Goal: Information Seeking & Learning: Learn about a topic

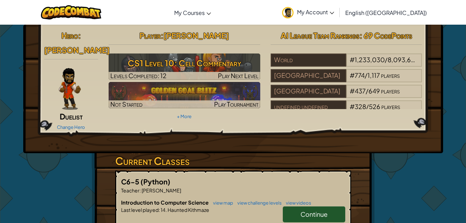
click at [233, 113] on div "Player : [PERSON_NAME] CS1 Level 10: Cell Commentary Levels Completed: 12 Play …" at bounding box center [184, 74] width 162 height 93
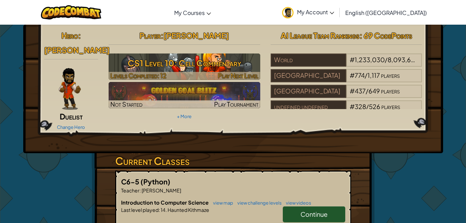
drag, startPoint x: 233, startPoint y: 113, endPoint x: 178, endPoint y: 72, distance: 68.7
click at [178, 72] on div at bounding box center [185, 76] width 152 height 8
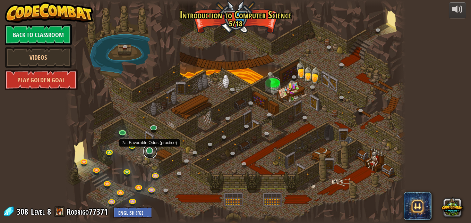
click at [150, 152] on link at bounding box center [150, 151] width 14 height 14
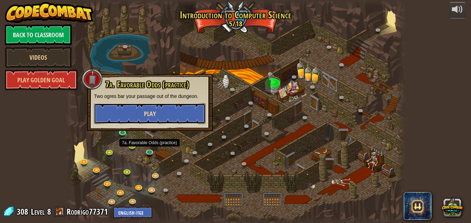
click at [141, 111] on button "Play" at bounding box center [150, 113] width 112 height 21
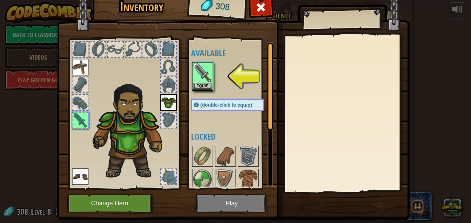
click at [218, 201] on img at bounding box center [233, 94] width 353 height 252
click at [193, 81] on img at bounding box center [202, 72] width 19 height 19
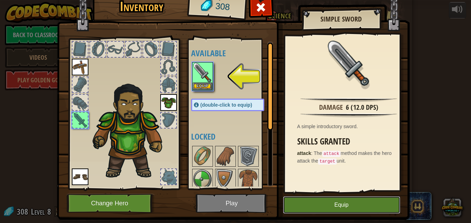
click at [303, 203] on button "Equip" at bounding box center [341, 204] width 117 height 17
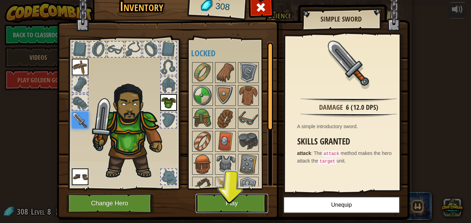
click at [222, 207] on button "Play" at bounding box center [232, 202] width 72 height 19
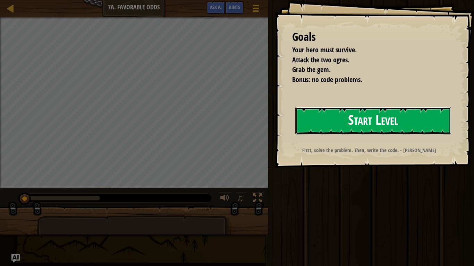
click at [325, 130] on button "Start Level" at bounding box center [373, 120] width 156 height 27
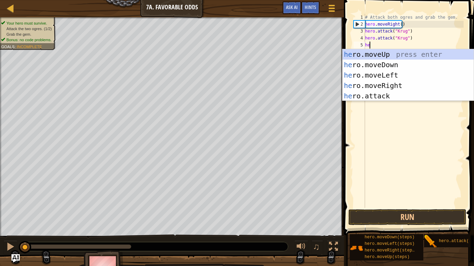
scroll to position [3, 0]
type textarea "hero"
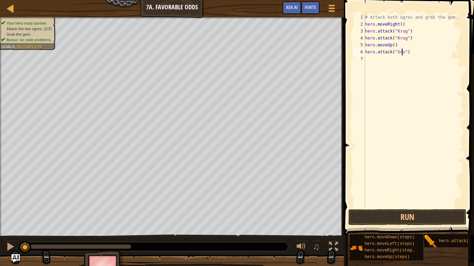
type textarea "hero.attack("Grump")"
click at [376, 59] on div "# Attack both ogres and grab the gem. hero . moveRight ( ) hero . attack ( "[PE…" at bounding box center [413, 118] width 100 height 208
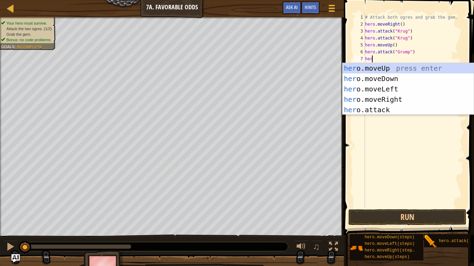
scroll to position [3, 0]
click at [368, 108] on div "hero .moveUp press enter hero .moveDown press enter hero .moveLeft press enter …" at bounding box center [407, 99] width 131 height 73
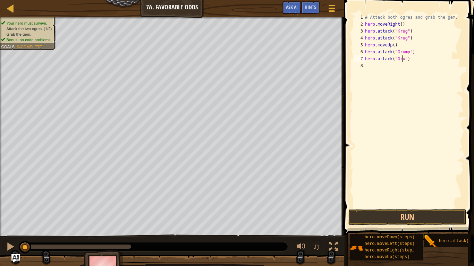
type textarea "hero.attack("Grump")"
click at [368, 68] on div "# Attack both ogres and grab the gem. hero . moveRight ( ) hero . attack ( "[PE…" at bounding box center [413, 118] width 100 height 208
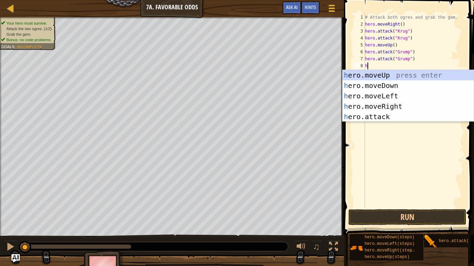
type textarea "hero"
click at [367, 93] on div "hero .moveUp press enter hero .moveDown press enter hero .moveLeft press enter …" at bounding box center [407, 106] width 131 height 73
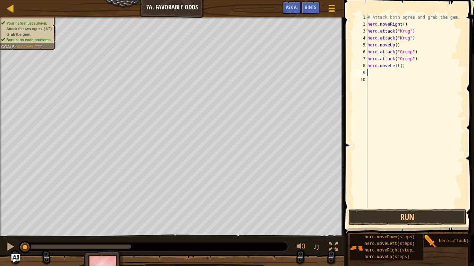
scroll to position [3, 0]
click at [398, 67] on div "# Attack both ogres and grab the gem. hero . moveRight ( ) hero . attack ( "[PE…" at bounding box center [415, 118] width 98 height 208
click at [380, 218] on button "Run" at bounding box center [407, 217] width 118 height 16
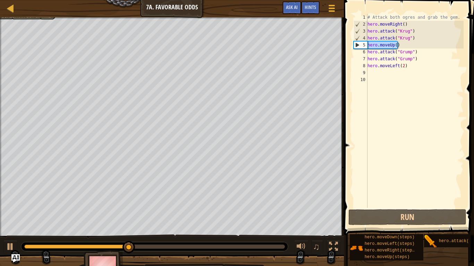
drag, startPoint x: 400, startPoint y: 42, endPoint x: 365, endPoint y: 47, distance: 35.3
click at [365, 47] on div "hero.moveLeft(2) 1 2 3 4 5 6 7 8 9 10 # Attack both [PERSON_NAME] and grab the …" at bounding box center [407, 111] width 111 height 194
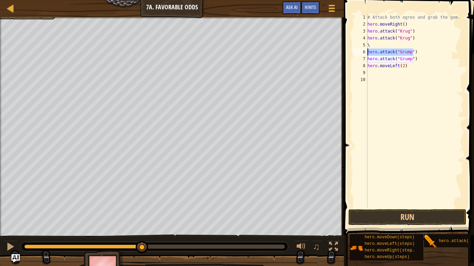
drag, startPoint x: 415, startPoint y: 50, endPoint x: 366, endPoint y: 54, distance: 48.7
click at [366, 54] on div "\ 1 2 3 4 5 6 7 8 9 10 # Attack both ogres and grab the gem. hero . moveRight (…" at bounding box center [407, 111] width 111 height 194
drag, startPoint x: 417, startPoint y: 60, endPoint x: 368, endPoint y: 60, distance: 48.5
click at [368, 60] on div "# Attack both ogres and grab the gem. hero . moveRight ( ) hero . attack ( "[PE…" at bounding box center [415, 118] width 98 height 208
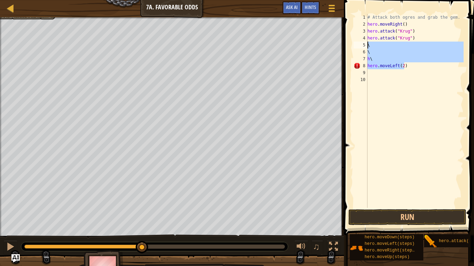
drag, startPoint x: 408, startPoint y: 64, endPoint x: 366, endPoint y: 48, distance: 45.1
click at [366, 48] on div "# Attack both ogres and grab the gem. hero . moveRight ( ) hero . attack ( "[PE…" at bounding box center [415, 118] width 98 height 208
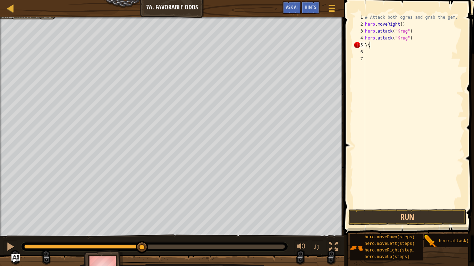
type textarea "\"
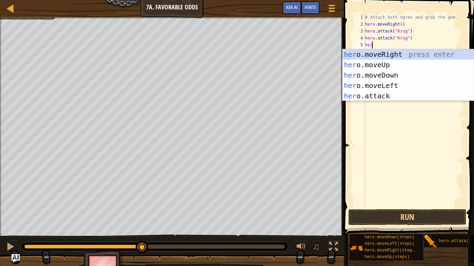
type textarea "hero"
click at [376, 88] on div "hero .moveUp press enter hero .moveDown press enter hero .moveLeft press enter …" at bounding box center [407, 85] width 131 height 73
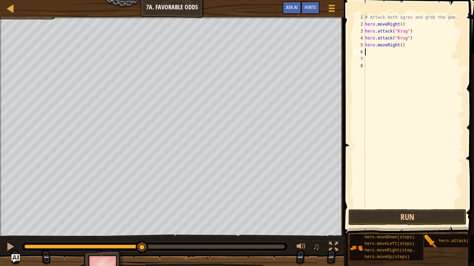
scroll to position [3, 0]
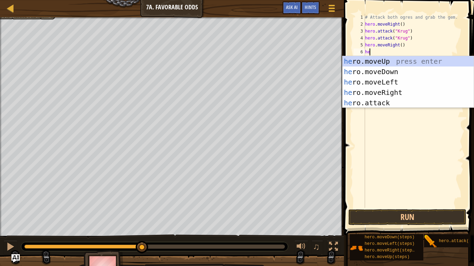
type textarea "hero"
click at [375, 63] on div "hero .moveUp press enter hero .moveDown press enter hero .moveLeft press enter …" at bounding box center [407, 92] width 131 height 73
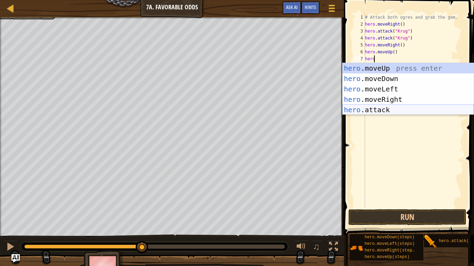
click at [356, 111] on div "hero .moveUp press enter hero .moveDown press enter hero .moveLeft press enter …" at bounding box center [407, 99] width 131 height 73
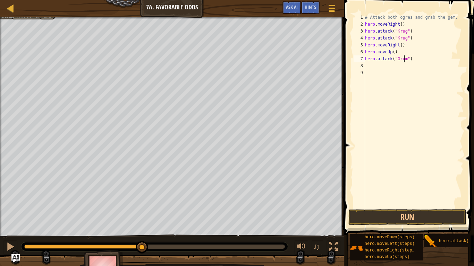
scroll to position [3, 3]
type textarea "hero.attack("Grump")"
click at [368, 68] on div "# Attack both ogres and grab the gem. hero . moveRight ( ) hero . attack ( "Kru…" at bounding box center [413, 118] width 100 height 208
type textarea "H"
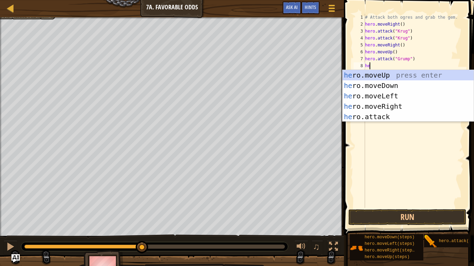
scroll to position [3, 0]
click at [354, 118] on div "hero .moveUp press enter hero .moveDown press enter hero .moveLeft press enter …" at bounding box center [407, 106] width 131 height 73
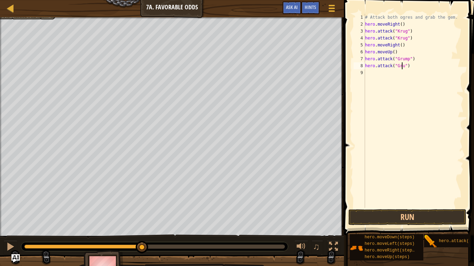
scroll to position [3, 3]
type textarea "hero.attack("Grump")"
click at [371, 74] on div "# Attack both ogres and grab the gem. hero . moveRight ( ) hero . attack ( "[PE…" at bounding box center [413, 118] width 100 height 208
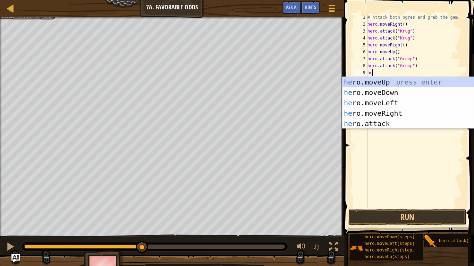
scroll to position [3, 0]
type textarea "hero"
click at [364, 104] on div "hero .moveUp press enter hero .moveDown press enter hero .moveLeft press enter …" at bounding box center [407, 113] width 131 height 73
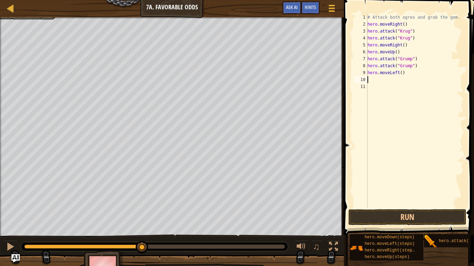
scroll to position [3, 0]
click at [399, 74] on div "# Attack both ogres and grab the gem. hero . moveRight ( ) hero . attack ( "Kru…" at bounding box center [415, 118] width 98 height 208
type textarea "hero.moveLeft(2)"
click at [384, 216] on button "Run" at bounding box center [407, 217] width 118 height 16
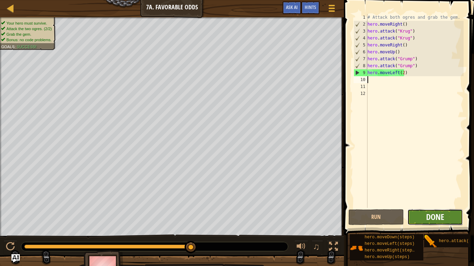
click at [440, 222] on span "Done" at bounding box center [435, 217] width 18 height 11
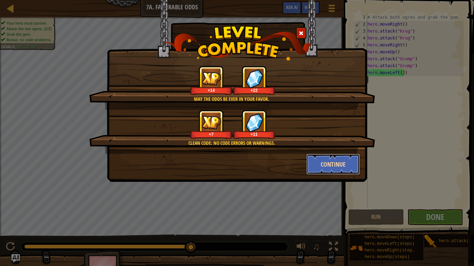
click at [348, 168] on button "Continue" at bounding box center [333, 164] width 54 height 21
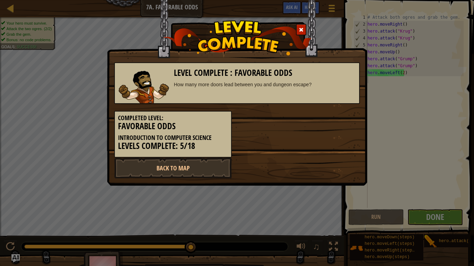
click at [341, 167] on div "Back to Map" at bounding box center [237, 168] width 256 height 21
click at [391, 175] on div "Level Complete : Favorable Odds How many more doors lead between you and dungeo…" at bounding box center [237, 133] width 474 height 266
click at [301, 29] on span at bounding box center [301, 29] width 5 height 5
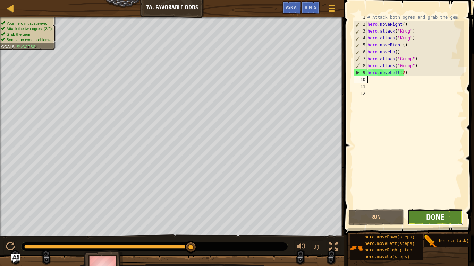
click at [443, 220] on span "Done" at bounding box center [435, 217] width 18 height 11
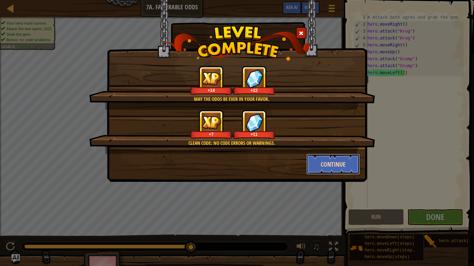
click at [331, 167] on button "Continue" at bounding box center [333, 164] width 54 height 21
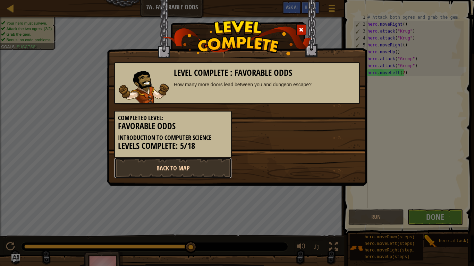
click at [224, 170] on link "Back to Map" at bounding box center [173, 168] width 118 height 21
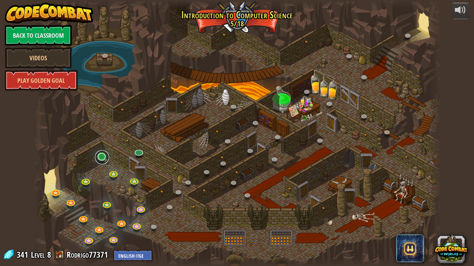
click at [100, 158] on link at bounding box center [102, 157] width 14 height 14
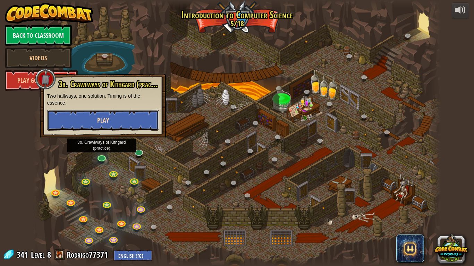
click at [137, 118] on button "Play" at bounding box center [103, 120] width 112 height 21
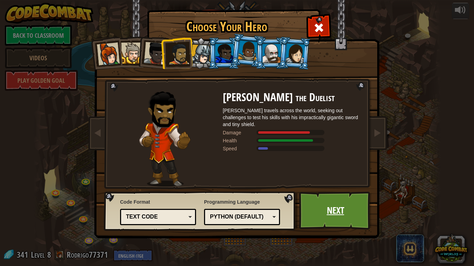
click at [330, 197] on link "Next" at bounding box center [335, 211] width 72 height 38
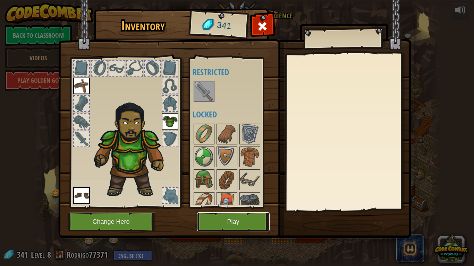
click at [246, 215] on button "Play" at bounding box center [233, 222] width 72 height 19
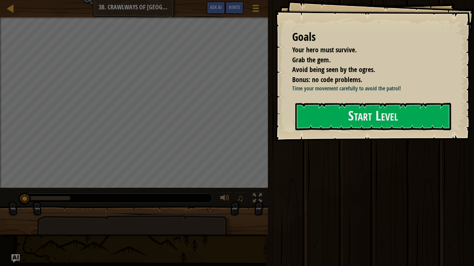
click at [373, 133] on div "Goals Your hero must survive. Grab the gem. Avoid being seen by the ogres. Bonu…" at bounding box center [374, 70] width 199 height 141
click at [389, 113] on button "Start Level" at bounding box center [373, 116] width 156 height 27
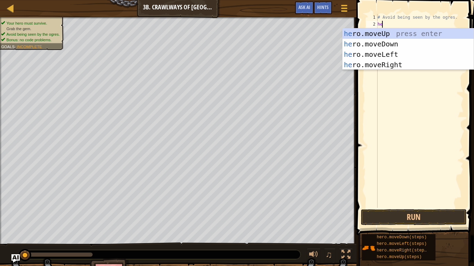
scroll to position [3, 0]
type textarea "hero"
click at [366, 63] on div "hero .moveUp press enter hero .moveDown press enter hero .moveLeft press enter …" at bounding box center [407, 59] width 131 height 62
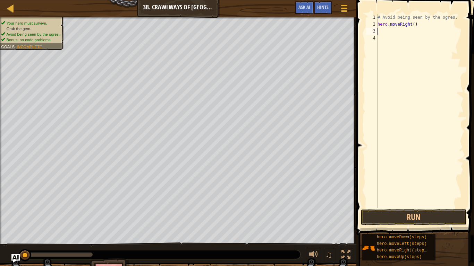
scroll to position [3, 0]
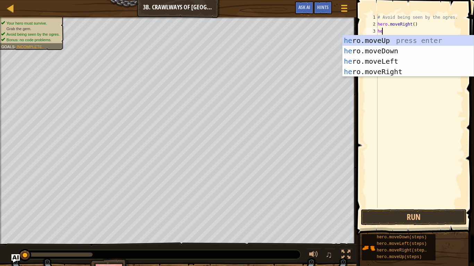
type textarea "hero"
click at [398, 60] on div "hero .moveUp press enter hero .moveDown press enter hero .moveLeft press enter …" at bounding box center [407, 66] width 131 height 62
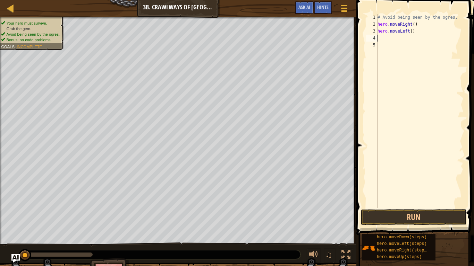
scroll to position [3, 0]
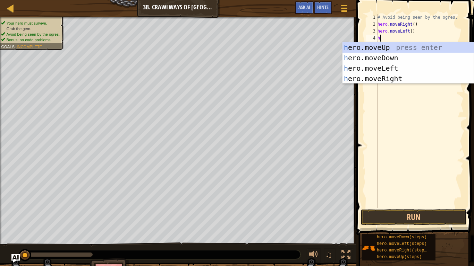
type textarea "hero"
click at [384, 76] on div "hero .moveUp press enter hero .moveDown press enter hero .moveLeft press enter …" at bounding box center [407, 73] width 131 height 62
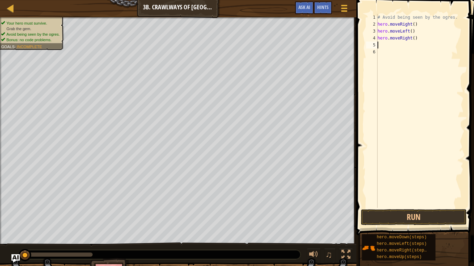
scroll to position [3, 0]
click at [412, 41] on div "# Avoid being seen by the ogres. hero . moveRight ( ) hero . moveLeft ( ) hero …" at bounding box center [419, 118] width 87 height 208
type textarea "hero.moveRight(2)"
click at [386, 221] on button "Run" at bounding box center [414, 217] width 106 height 16
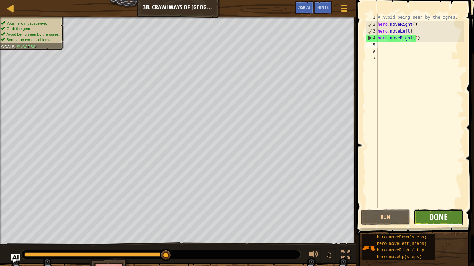
click at [446, 218] on span "Done" at bounding box center [438, 217] width 18 height 11
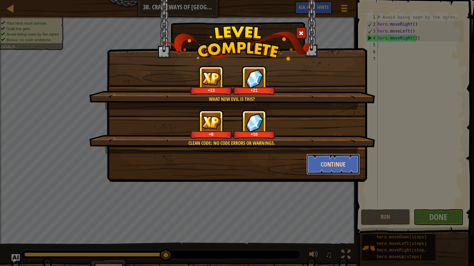
click at [313, 161] on button "Continue" at bounding box center [333, 164] width 54 height 21
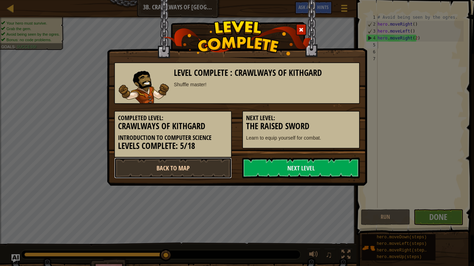
click at [171, 173] on link "Back to Map" at bounding box center [173, 168] width 118 height 21
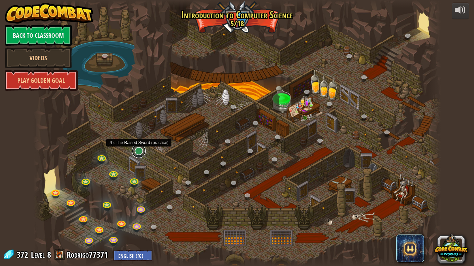
click at [139, 152] on link at bounding box center [139, 151] width 14 height 14
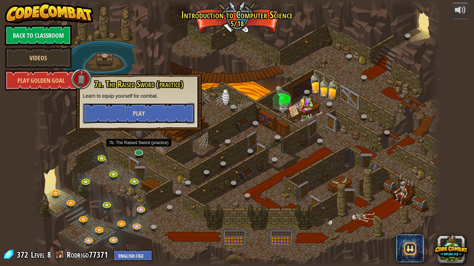
click at [145, 111] on button "Play" at bounding box center [139, 113] width 112 height 21
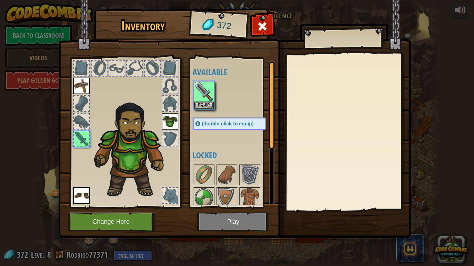
click at [217, 222] on img at bounding box center [234, 113] width 353 height 252
click at [201, 102] on button "Equip" at bounding box center [203, 104] width 19 height 7
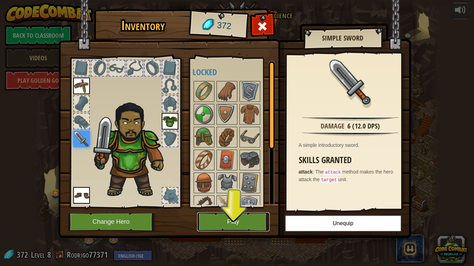
click at [239, 222] on button "Play" at bounding box center [233, 222] width 72 height 19
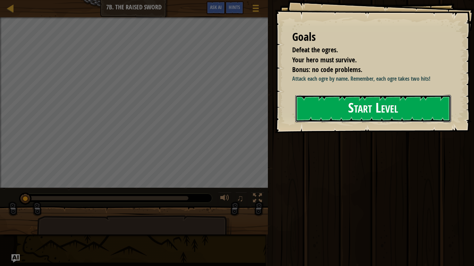
click at [353, 101] on button "Start Level" at bounding box center [373, 108] width 156 height 27
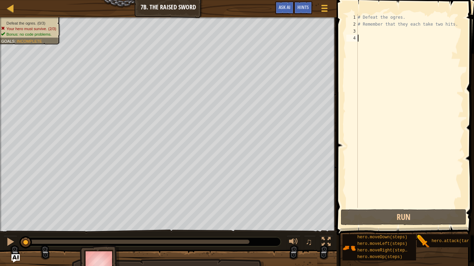
click at [376, 29] on div "# Defeat the ogres. # Remember that they each take two hits." at bounding box center [409, 118] width 107 height 208
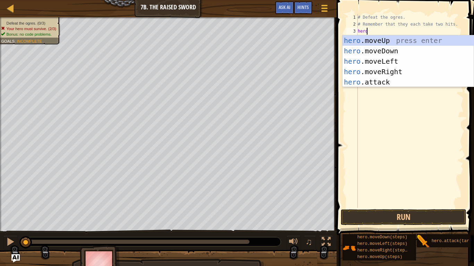
scroll to position [3, 0]
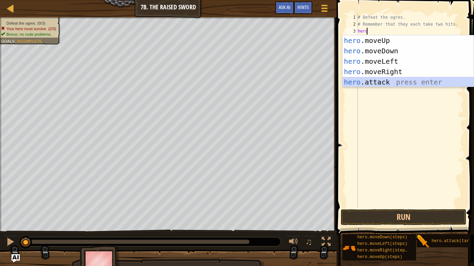
click at [363, 85] on div "hero .moveUp press enter hero .moveDown press enter hero .moveLeft press enter …" at bounding box center [407, 71] width 131 height 73
type textarea "hero.attack("Enemy Name")"
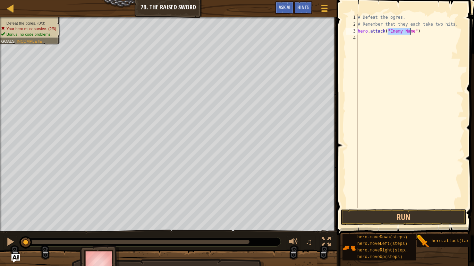
click at [376, 42] on div "# Defeat the ogres. # Remember that they each take two hits. hero . attack ( "E…" at bounding box center [409, 118] width 107 height 208
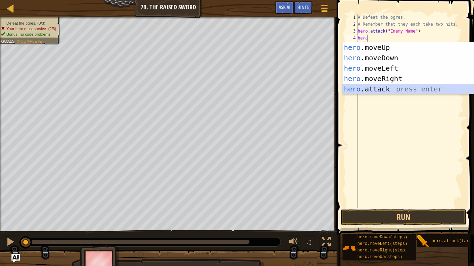
click at [362, 85] on div "hero .moveUp press enter hero .moveDown press enter hero .moveLeft press enter …" at bounding box center [407, 78] width 131 height 73
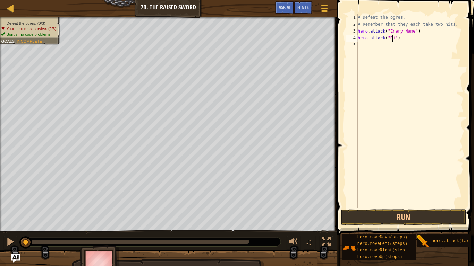
scroll to position [3, 3]
click at [411, 31] on div "# Defeat the ogres. # Remember that they each take two hits. hero . attack ( "E…" at bounding box center [409, 118] width 107 height 208
type textarea "hero.attack("Rig")"
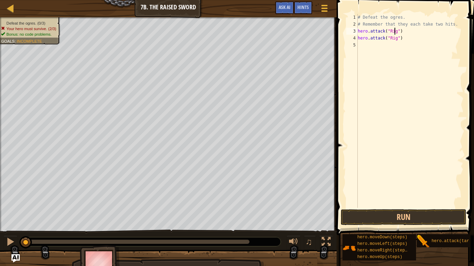
click at [380, 45] on div "# Defeat the ogres. # Remember that they each take two hits. hero . attack ( "R…" at bounding box center [409, 118] width 107 height 208
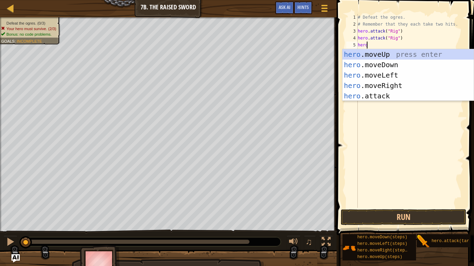
scroll to position [3, 0]
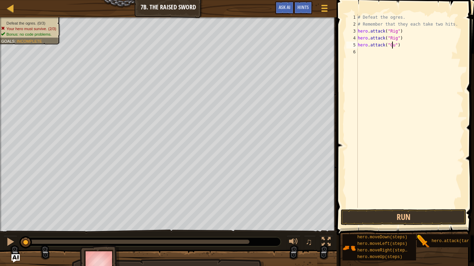
type textarea "hero.attack("Gurt")"
click at [365, 55] on div "# Defeat the ogres. # Remember that they each take two hits. hero . attack ( "R…" at bounding box center [409, 118] width 107 height 208
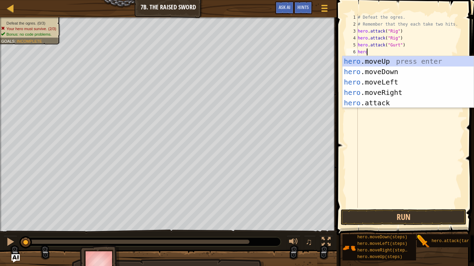
scroll to position [3, 0]
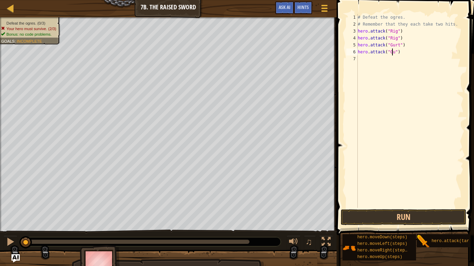
type textarea "hero.attack("Gurt")"
click at [359, 62] on div "# Defeat the ogres. # Remember that they each take two hits. hero . attack ( "R…" at bounding box center [409, 118] width 107 height 208
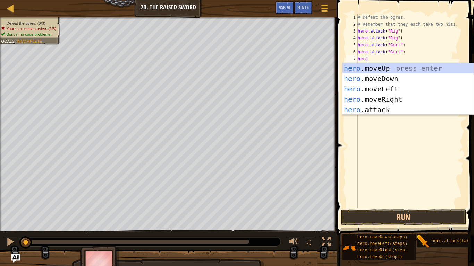
scroll to position [3, 0]
click at [348, 109] on div "hero .moveUp press enter hero .moveDown press enter hero .moveLeft press enter …" at bounding box center [407, 99] width 131 height 73
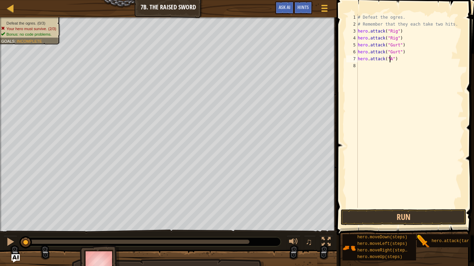
type textarea "hero.attack("Ack")"
click at [370, 71] on div "# Defeat the ogres. # Remember that they each take two hits. hero . attack ( "R…" at bounding box center [409, 118] width 107 height 208
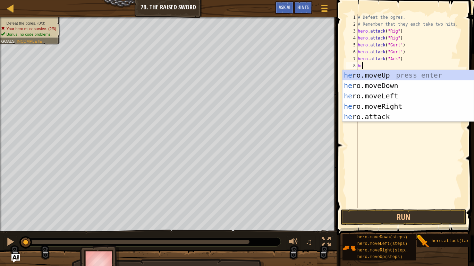
scroll to position [3, 0]
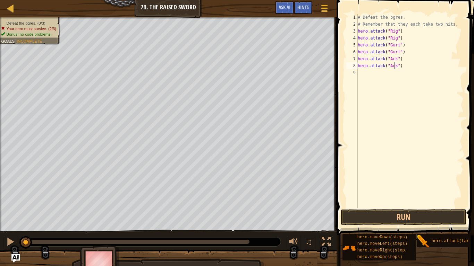
type textarea "hero.attack("Ack")"
click at [356, 220] on button "Run" at bounding box center [403, 217] width 125 height 16
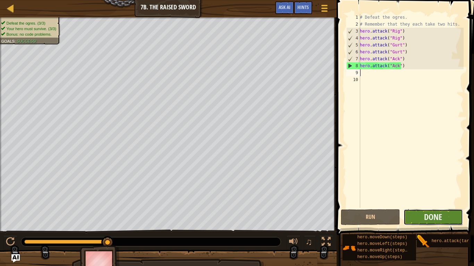
click at [446, 221] on button "Done" at bounding box center [432, 217] width 59 height 16
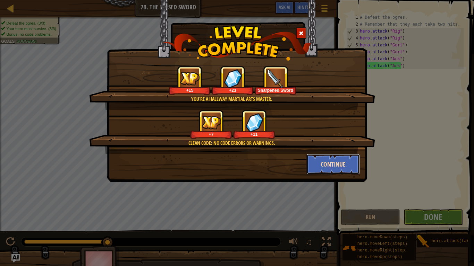
click at [340, 167] on button "Continue" at bounding box center [333, 164] width 54 height 21
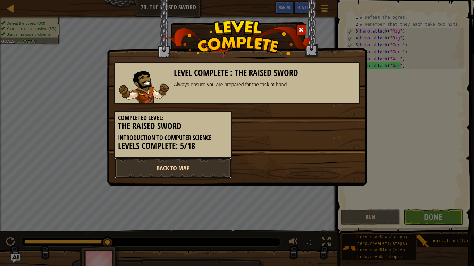
click at [141, 166] on link "Back to Map" at bounding box center [173, 168] width 118 height 21
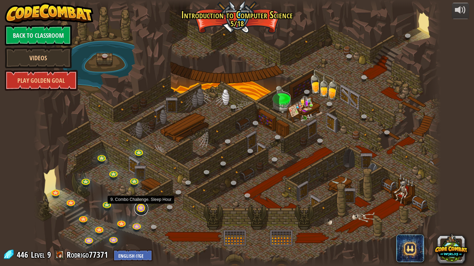
click at [140, 206] on link at bounding box center [141, 209] width 14 height 14
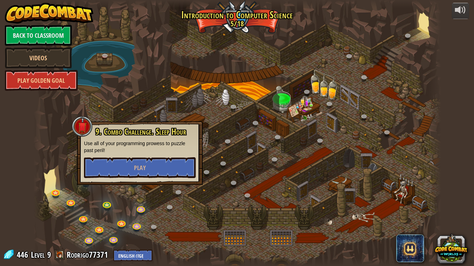
click at [127, 154] on p "Use all of your programming prowess to puzzle past peril!" at bounding box center [140, 147] width 112 height 14
click at [116, 167] on button "Play" at bounding box center [140, 167] width 112 height 21
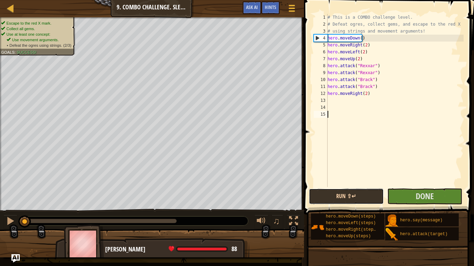
click at [338, 195] on button "Run ⇧↵" at bounding box center [346, 197] width 75 height 16
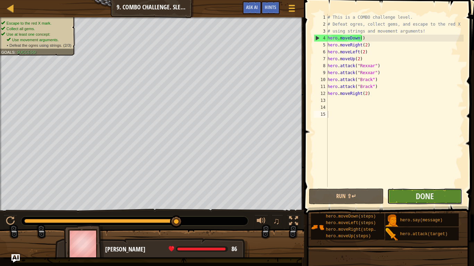
click at [412, 198] on button "Done" at bounding box center [424, 197] width 75 height 16
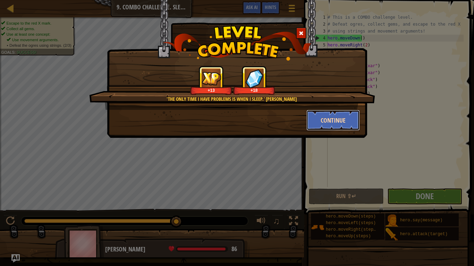
click at [354, 120] on button "Continue" at bounding box center [333, 120] width 54 height 21
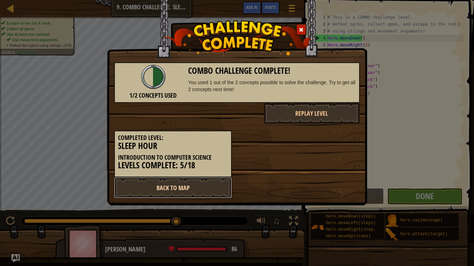
click at [187, 193] on link "Back to Map" at bounding box center [173, 188] width 118 height 21
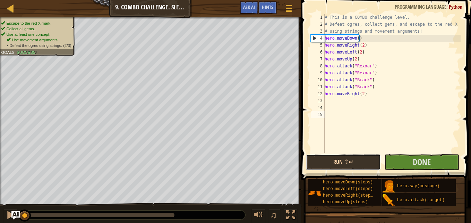
click at [340, 164] on button "Run ⇧↵" at bounding box center [343, 162] width 75 height 16
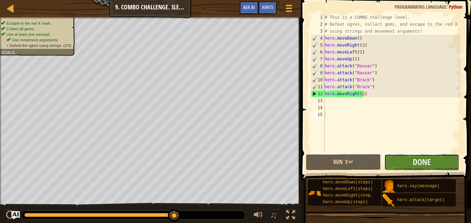
click at [406, 162] on button "Done" at bounding box center [421, 162] width 75 height 16
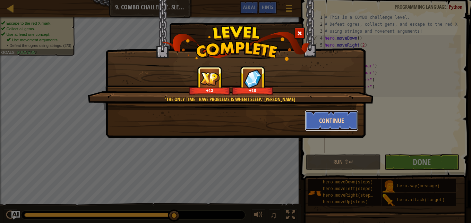
click at [330, 123] on button "Continue" at bounding box center [332, 120] width 54 height 21
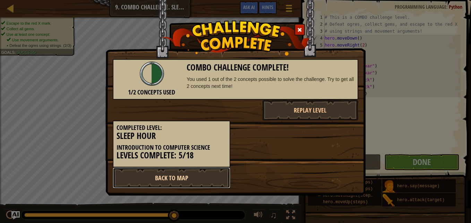
click at [199, 176] on link "Back to Map" at bounding box center [172, 177] width 118 height 21
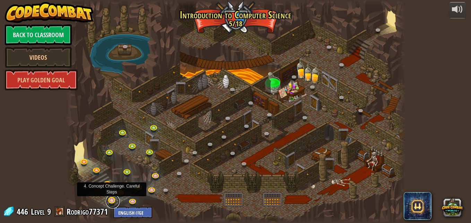
click at [114, 201] on link at bounding box center [113, 201] width 14 height 14
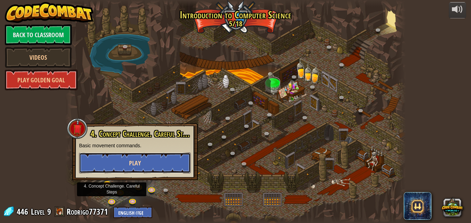
click at [143, 166] on button "Play" at bounding box center [135, 162] width 112 height 21
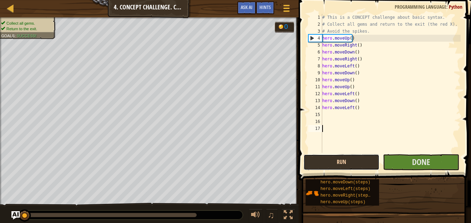
click at [338, 160] on button "Run" at bounding box center [341, 162] width 76 height 16
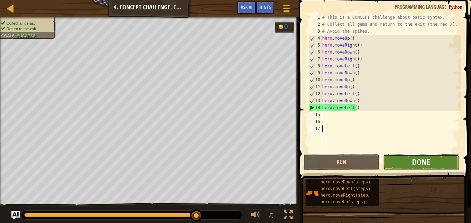
click at [421, 165] on span "Done" at bounding box center [421, 161] width 18 height 11
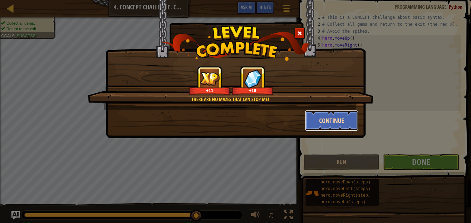
click at [329, 121] on button "Continue" at bounding box center [332, 120] width 54 height 21
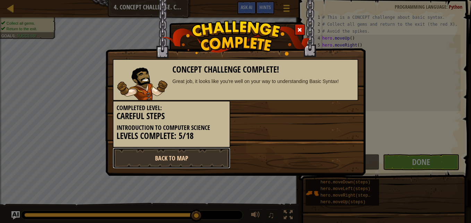
click at [162, 159] on link "Back to Map" at bounding box center [172, 157] width 118 height 21
